Goal: Information Seeking & Learning: Learn about a topic

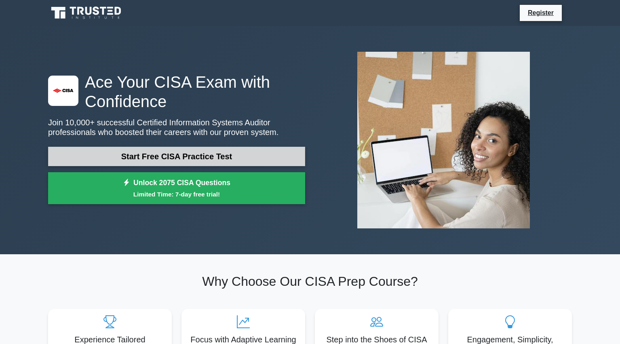
click at [167, 154] on link "Start Free CISA Practice Test" at bounding box center [176, 156] width 257 height 19
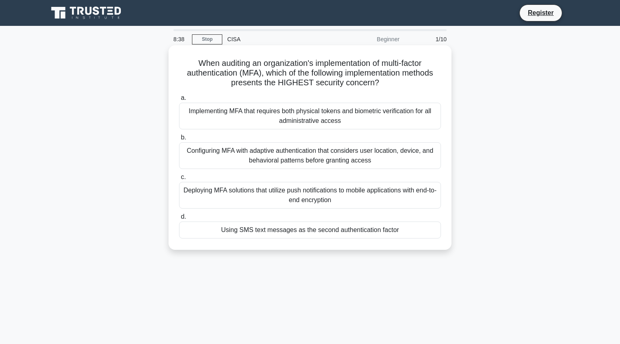
click at [246, 154] on div "Configuring MFA with adaptive authentication that considers user location, devi…" at bounding box center [310, 155] width 262 height 27
click at [179, 140] on input "b. Configuring MFA with adaptive authentication that considers user location, d…" at bounding box center [179, 137] width 0 height 5
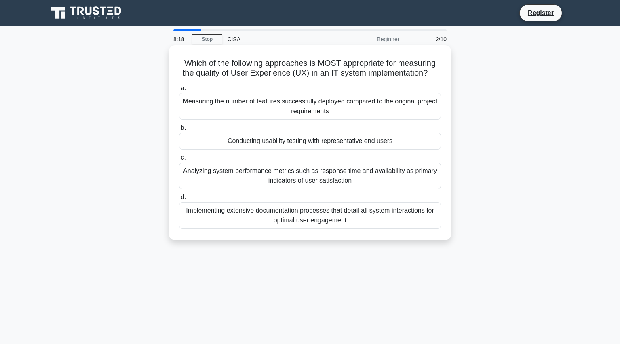
scroll to position [2, 0]
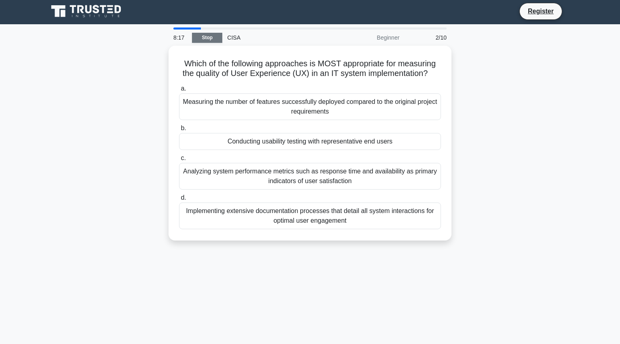
click at [208, 36] on link "Stop" at bounding box center [207, 38] width 30 height 10
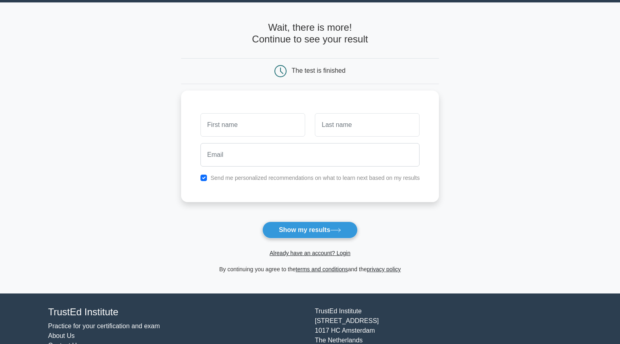
scroll to position [35, 0]
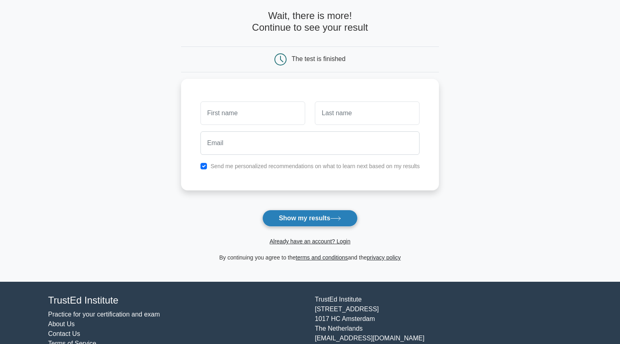
click at [308, 219] on button "Show my results" at bounding box center [309, 218] width 95 height 17
